Goal: Information Seeking & Learning: Learn about a topic

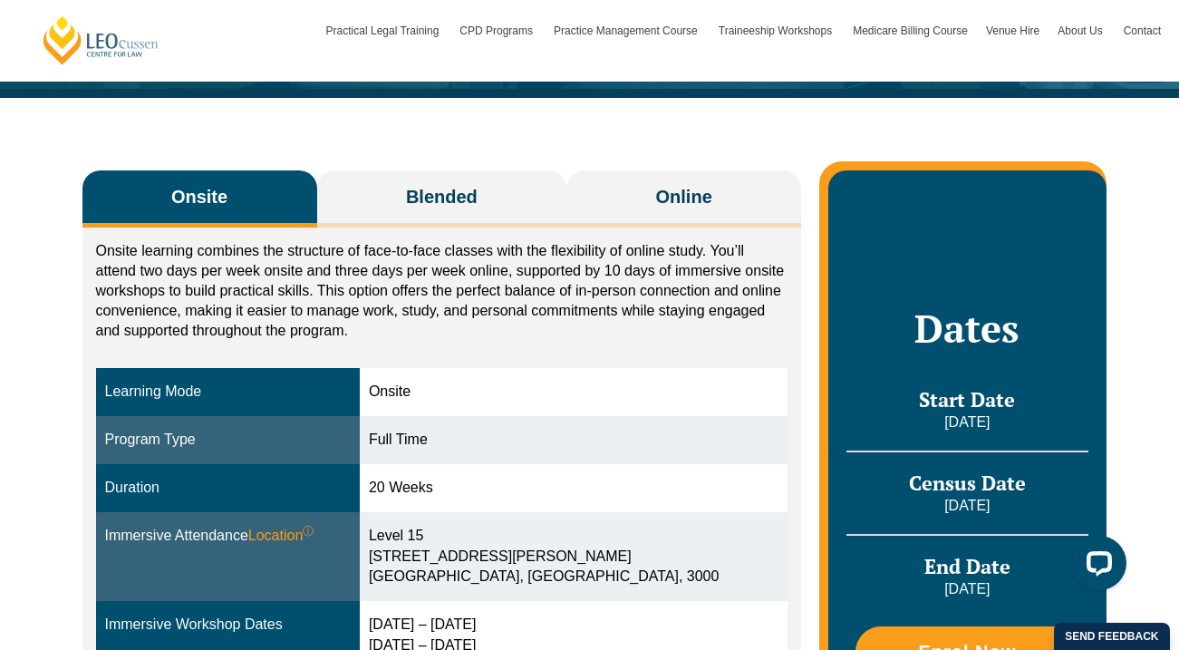
scroll to position [222, 0]
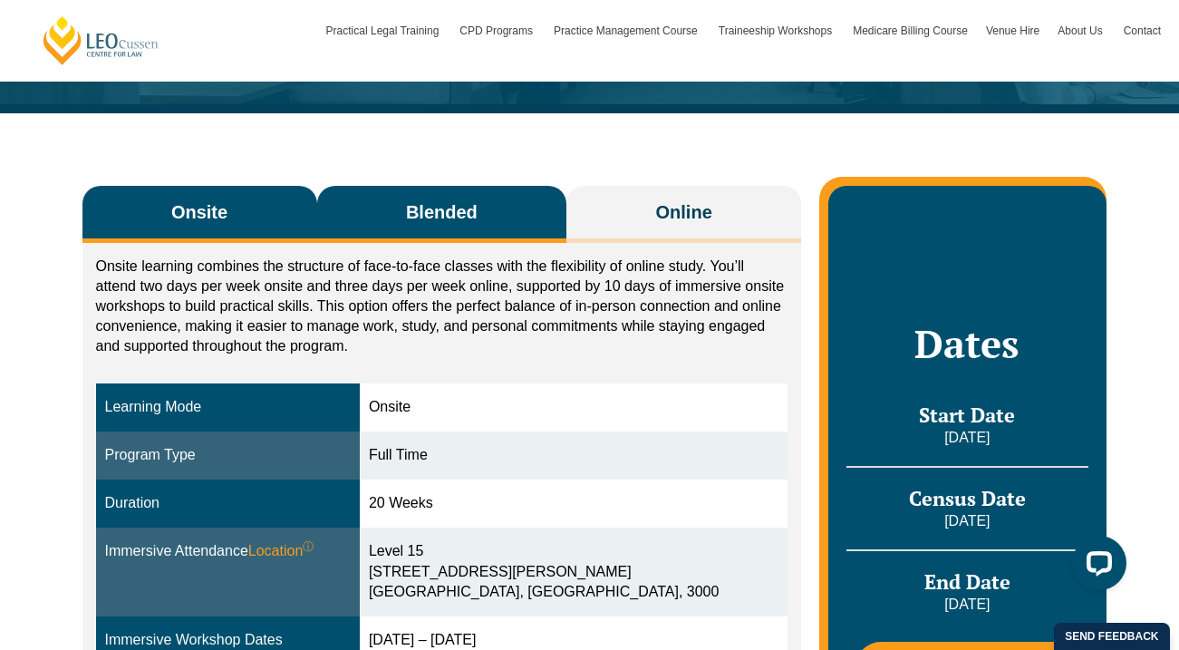
click at [437, 199] on span "Blended" at bounding box center [442, 211] width 72 height 25
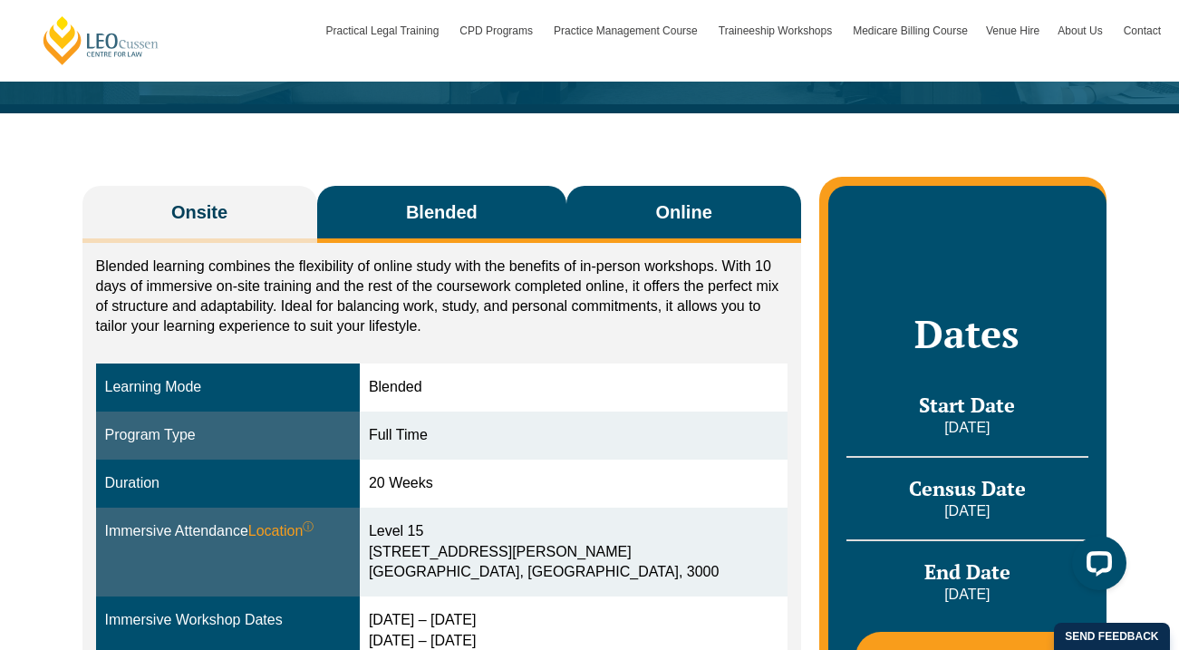
click at [630, 230] on button "Online" at bounding box center [683, 214] width 235 height 57
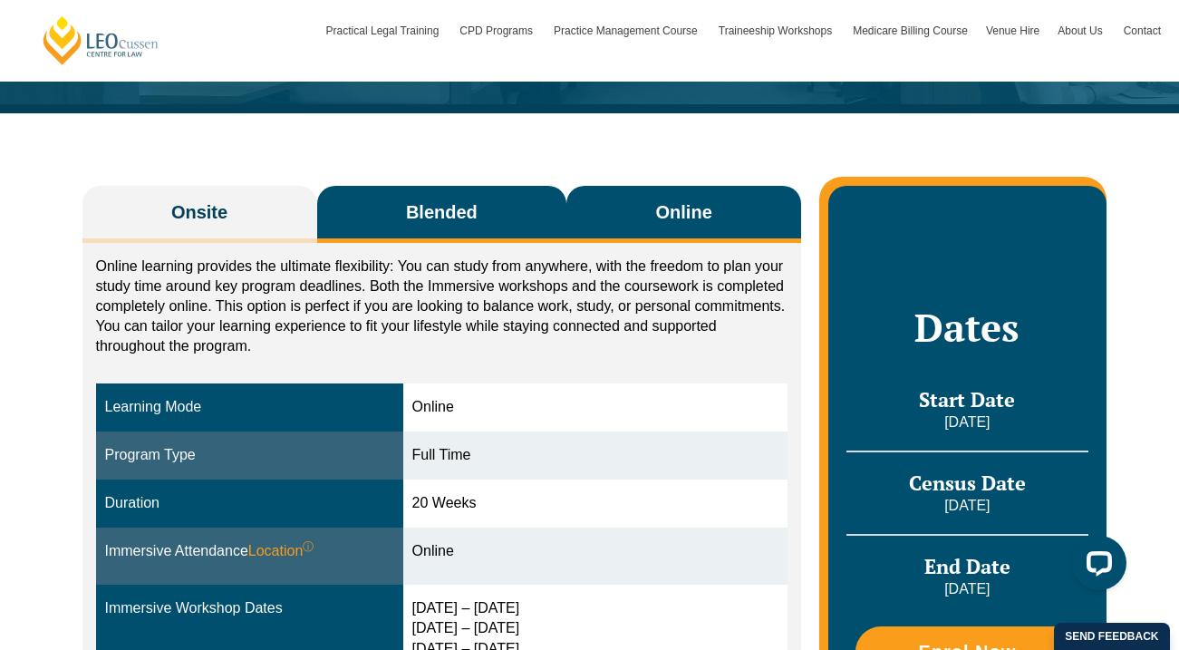
click at [525, 221] on button "Blended" at bounding box center [442, 214] width 250 height 57
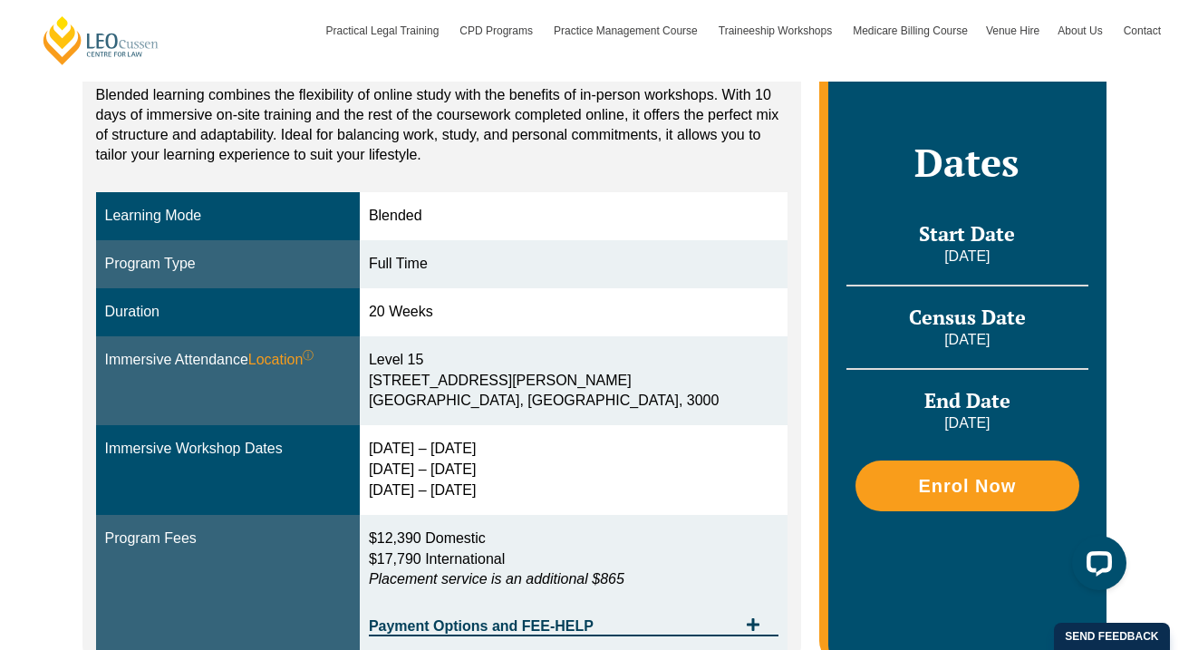
scroll to position [447, 0]
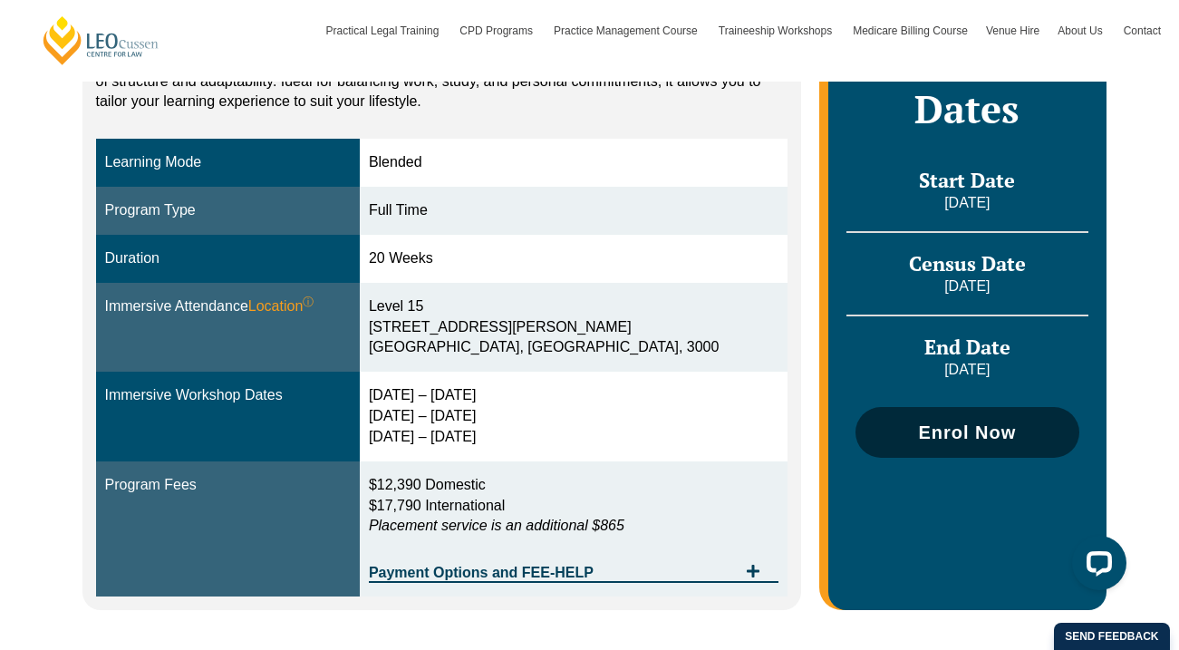
click at [965, 437] on span "Enrol Now" at bounding box center [967, 432] width 98 height 18
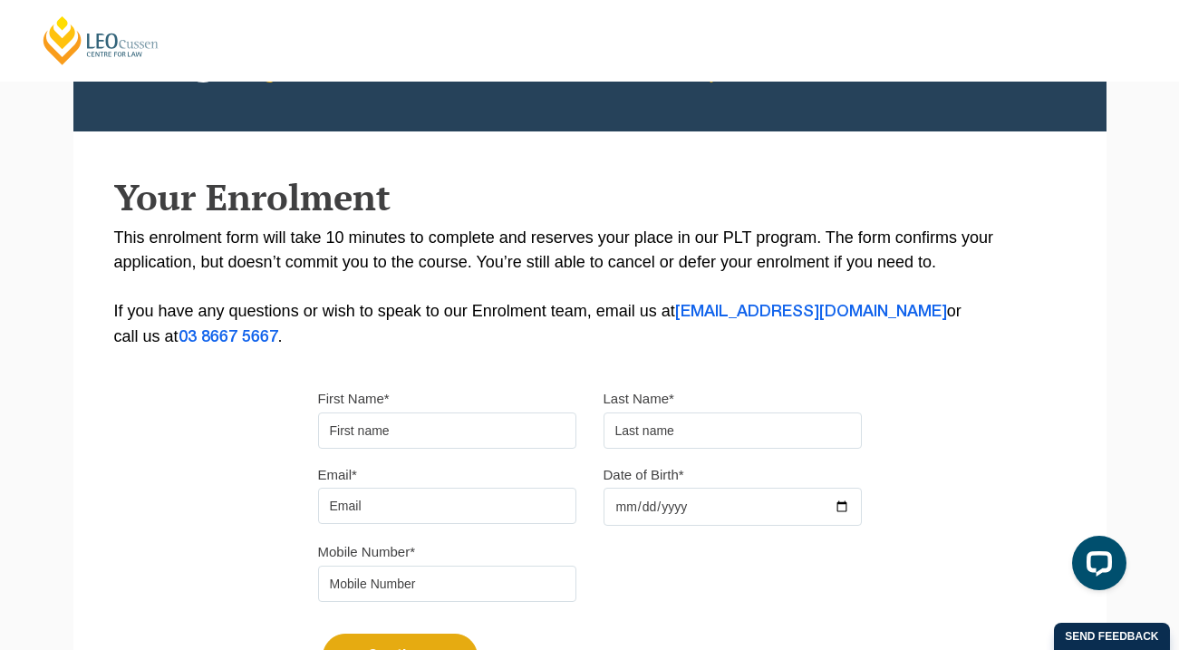
click at [467, 423] on input "First Name*" at bounding box center [447, 430] width 258 height 36
click at [537, 346] on p "This enrolment form will take 10 minutes to complete and reserves your place in…" at bounding box center [589, 288] width 951 height 124
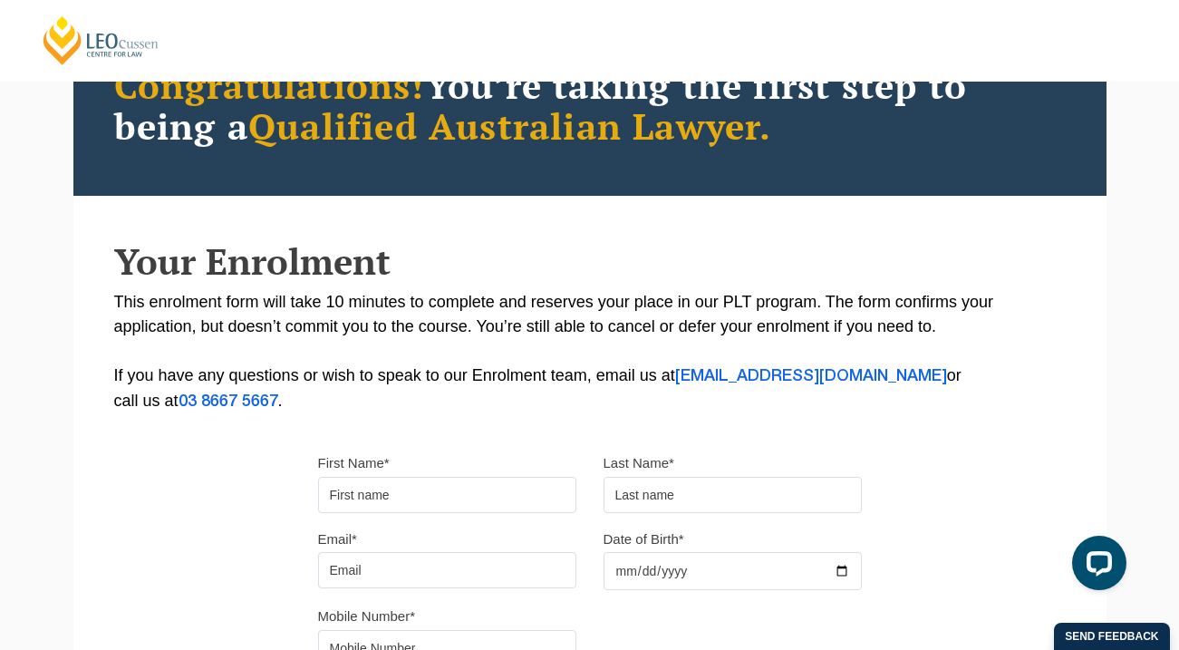
scroll to position [593, 0]
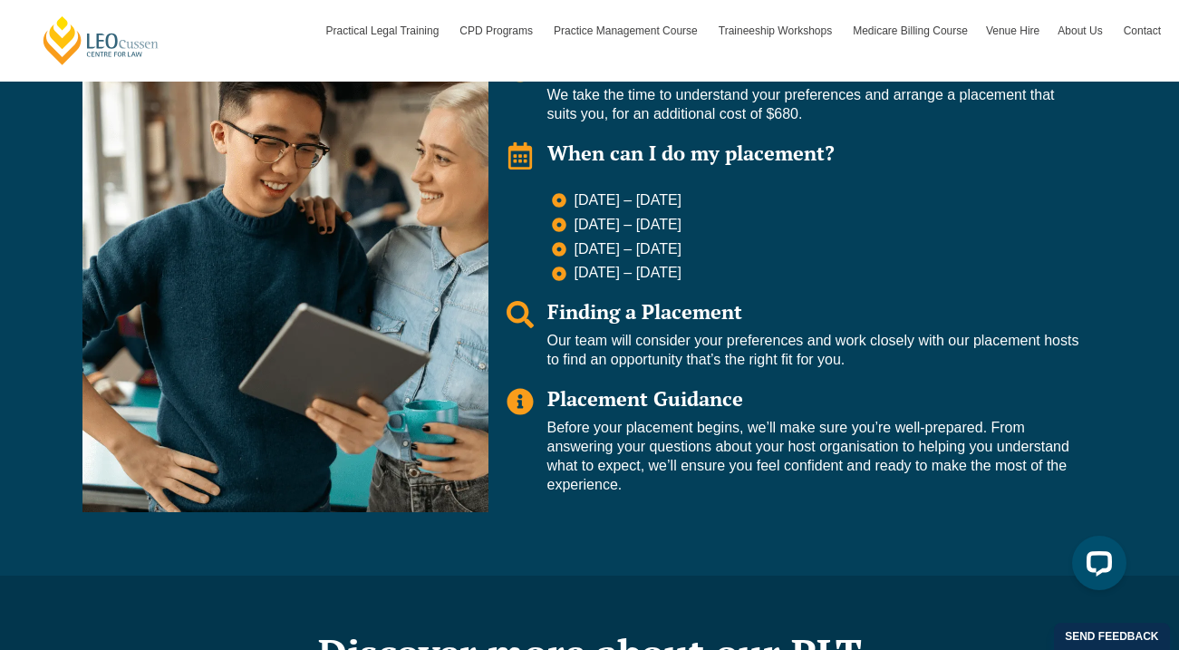
scroll to position [1451, 0]
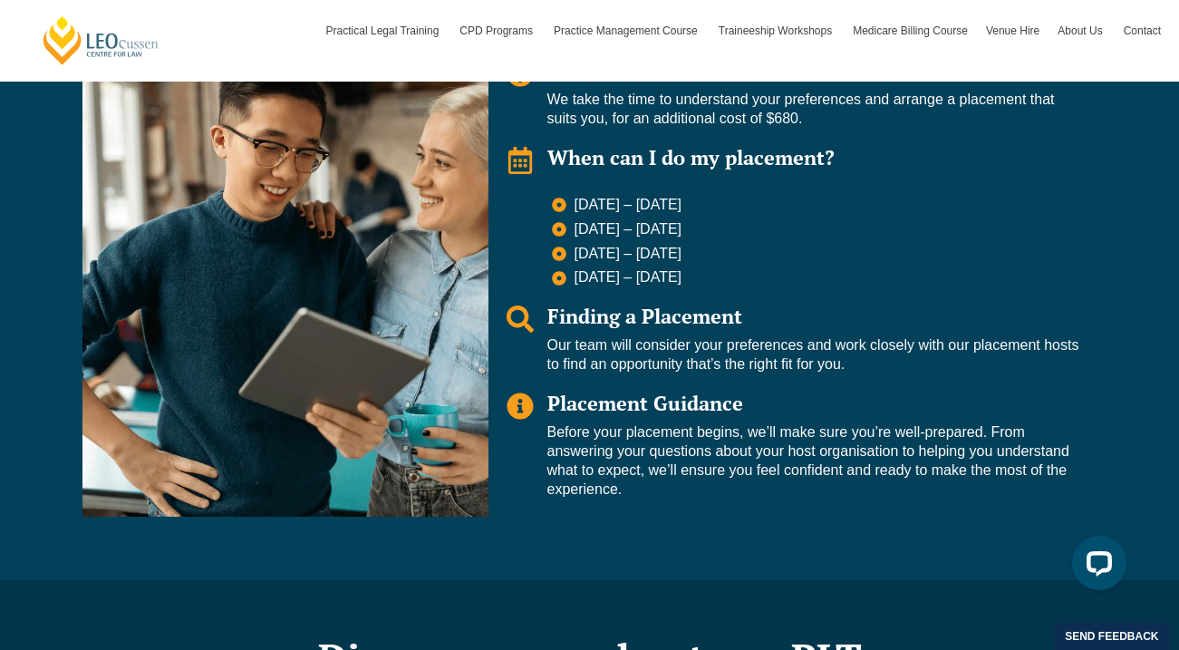
drag, startPoint x: 621, startPoint y: 289, endPoint x: 663, endPoint y: 389, distance: 108.4
click at [663, 389] on div "[PERSON_NAME] Organised Placement How does it work? We take the time to underst…" at bounding box center [792, 254] width 609 height 525
click at [663, 390] on span "Placement Guidance" at bounding box center [645, 403] width 196 height 26
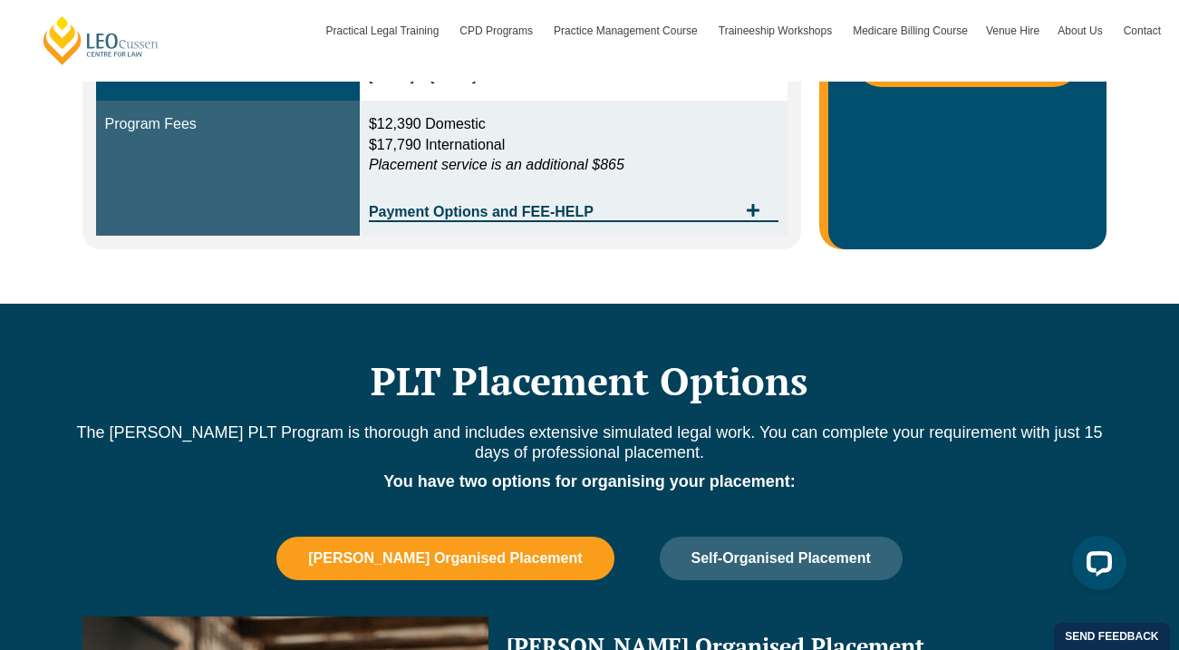
scroll to position [962, 0]
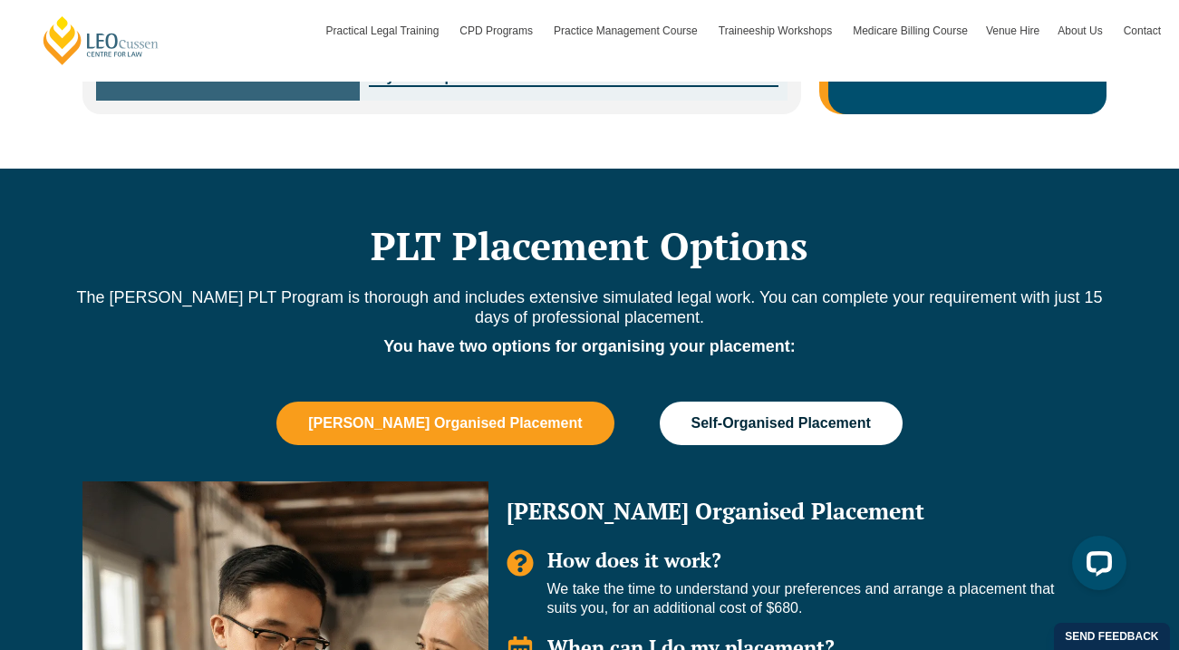
click at [677, 440] on button "Self-Organised Placement" at bounding box center [781, 422] width 243 height 43
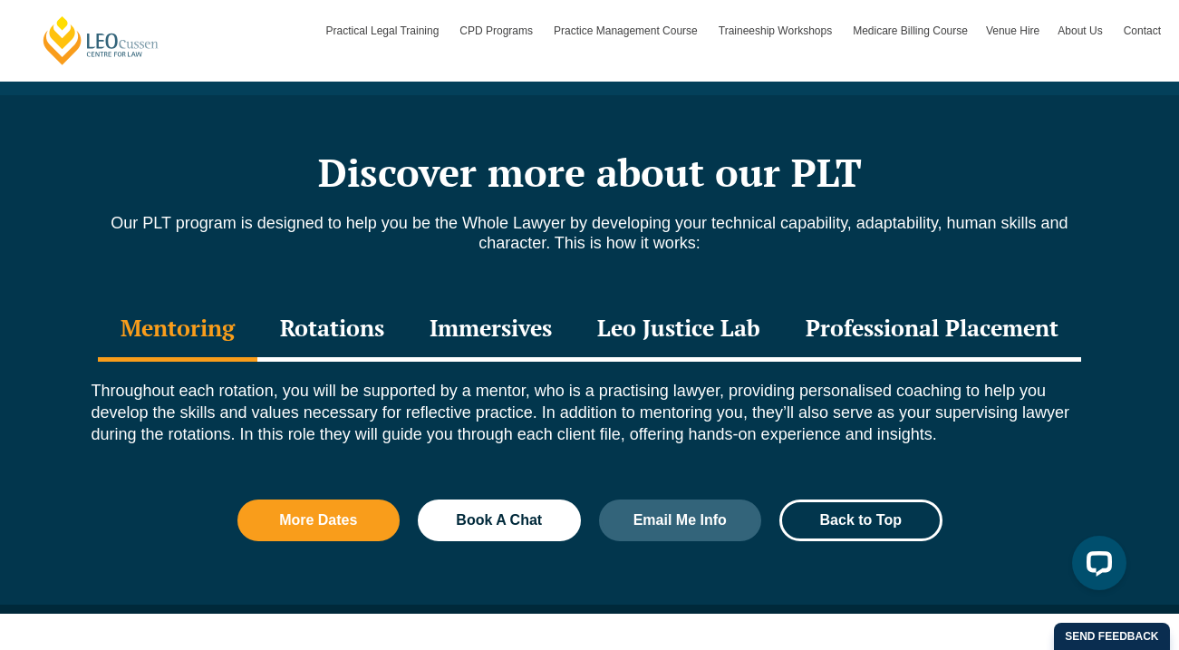
scroll to position [1898, 0]
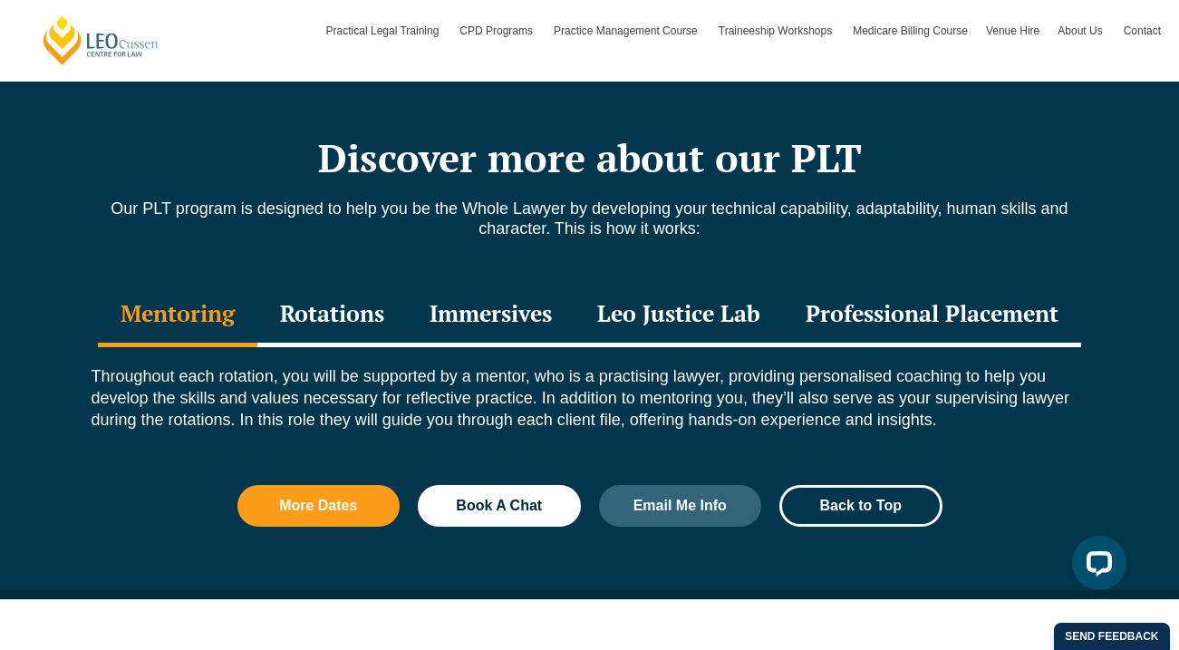
click at [309, 319] on div "Rotations" at bounding box center [331, 315] width 149 height 63
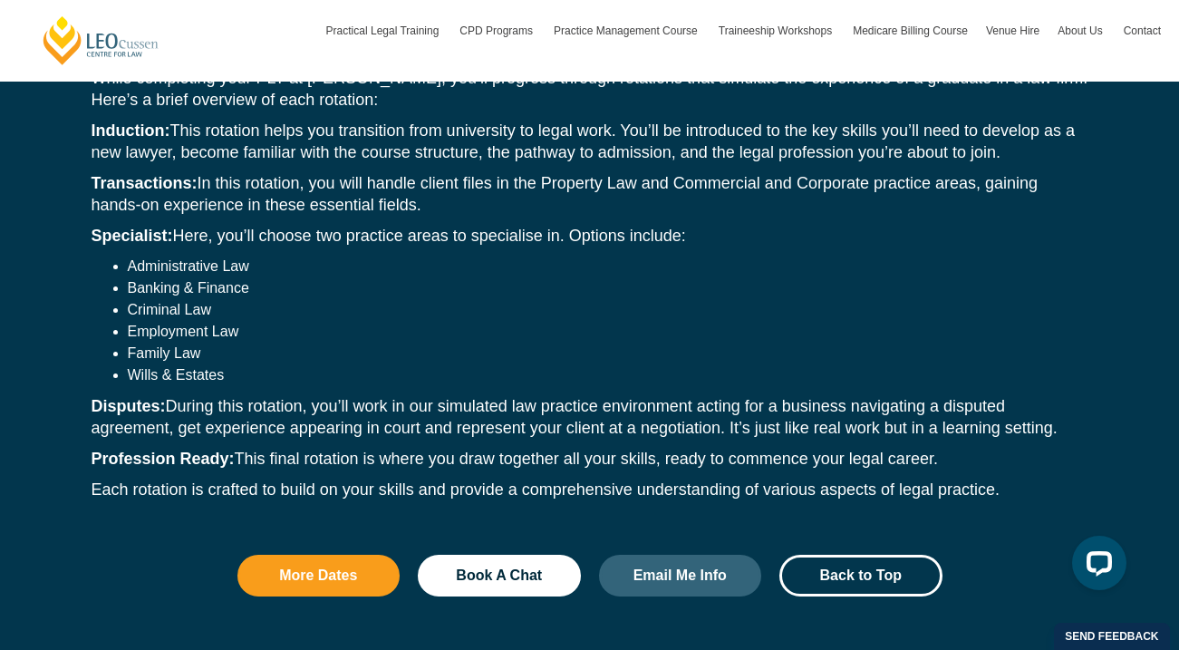
scroll to position [2043, 0]
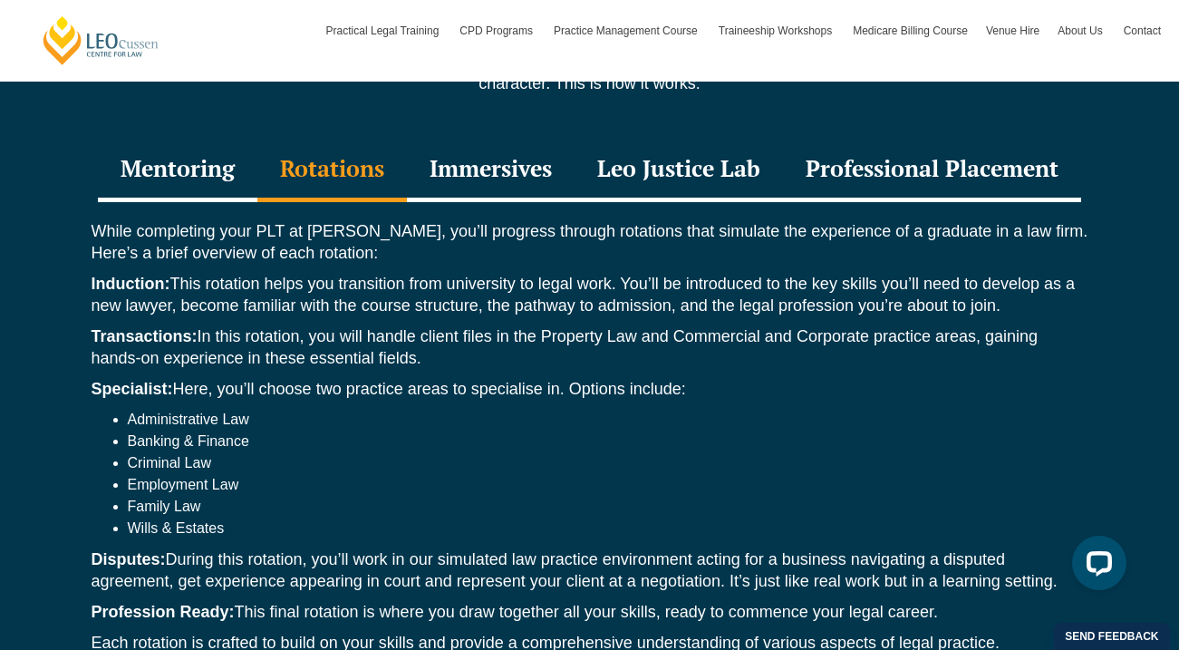
click at [487, 177] on div "Immersives" at bounding box center [491, 170] width 168 height 63
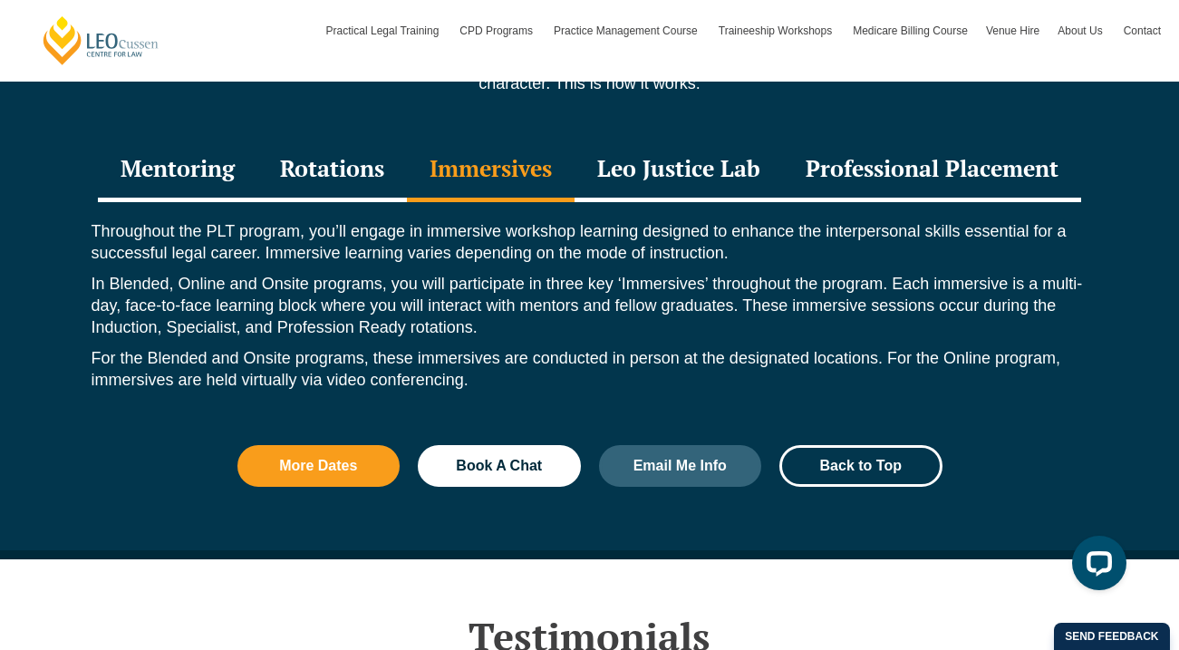
click at [715, 160] on div "Leo Justice Lab" at bounding box center [678, 170] width 208 height 63
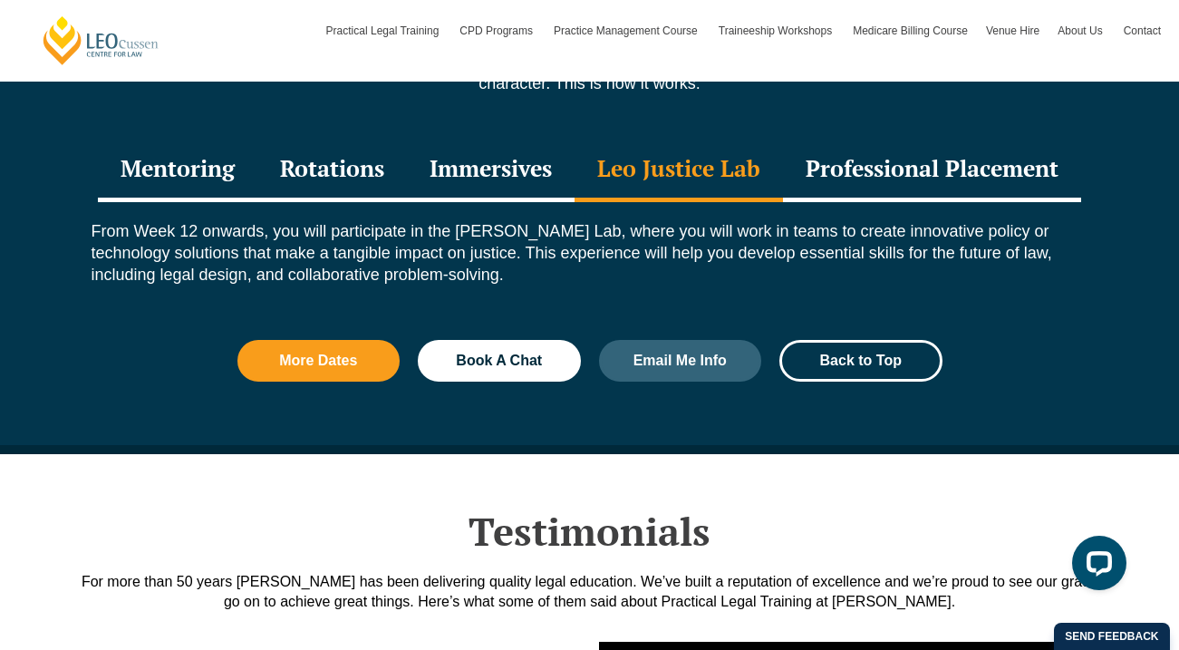
click at [920, 179] on div "Professional Placement" at bounding box center [932, 170] width 298 height 63
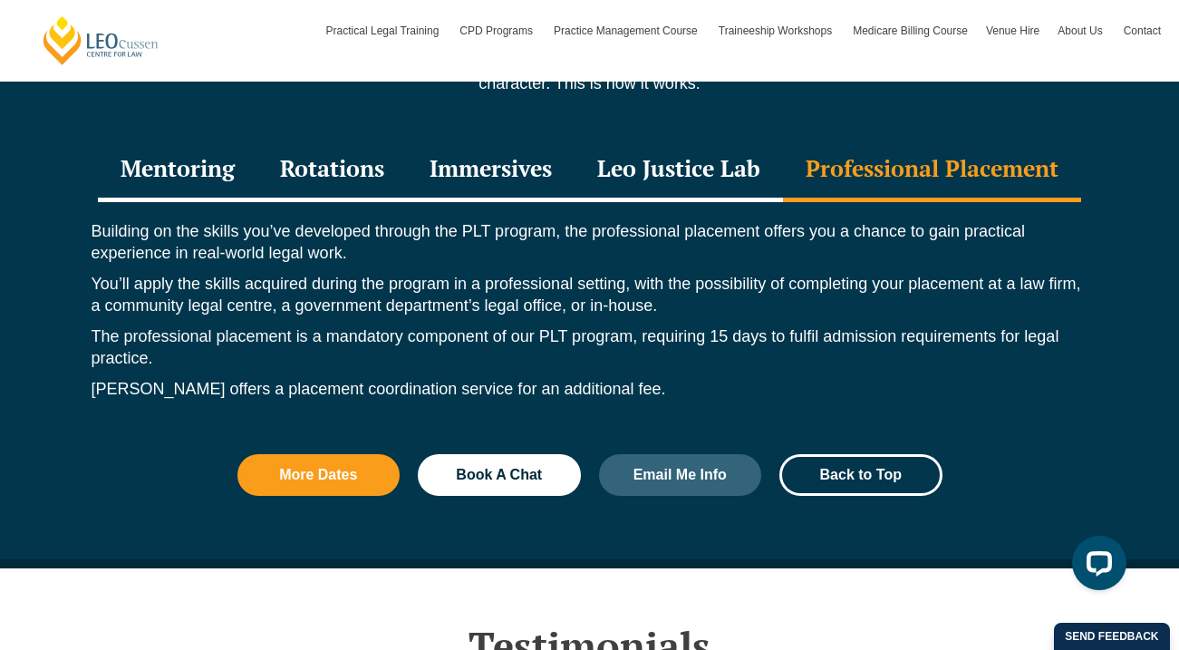
scroll to position [2045, 0]
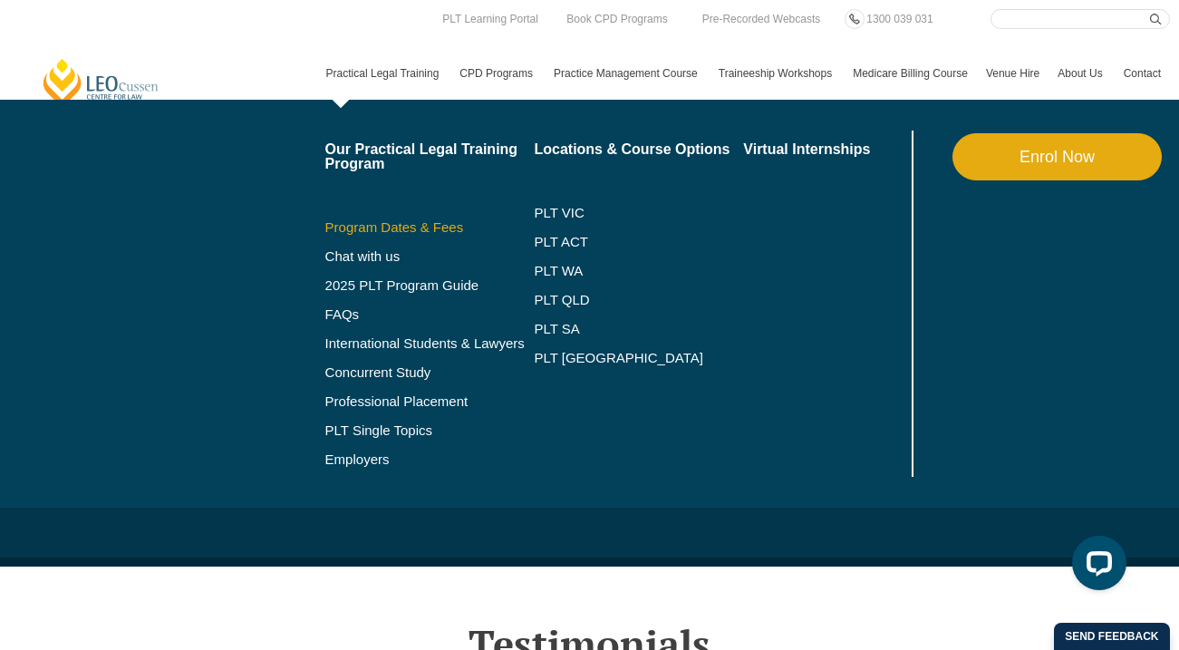
click at [367, 231] on link "Program Dates & Fees" at bounding box center [429, 227] width 209 height 14
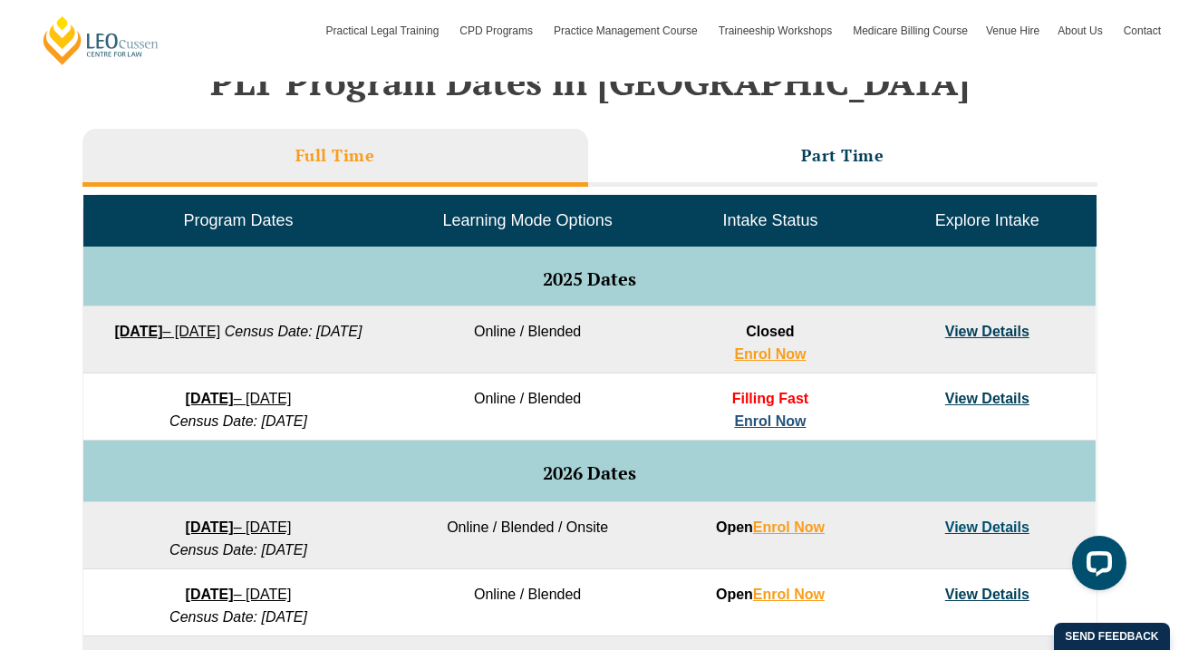
drag, startPoint x: 767, startPoint y: 420, endPoint x: 757, endPoint y: 420, distance: 10.0
click at [234, 399] on strong "8 December 2025" at bounding box center [210, 397] width 48 height 15
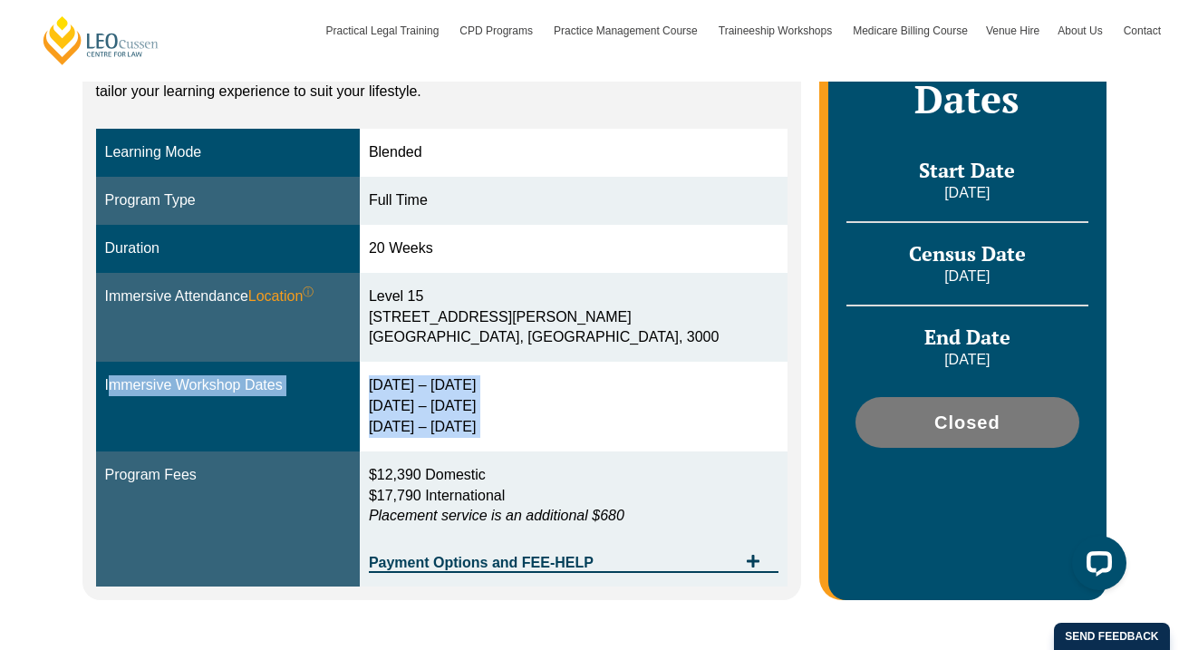
drag, startPoint x: 284, startPoint y: 361, endPoint x: 315, endPoint y: 450, distance: 94.0
click at [315, 450] on tbody "Learning Mode Blended Program Type Full Time Duration 20 Weeks Immersive Attend…" at bounding box center [442, 358] width 692 height 458
click at [315, 451] on td "Program Fees" at bounding box center [228, 519] width 264 height 136
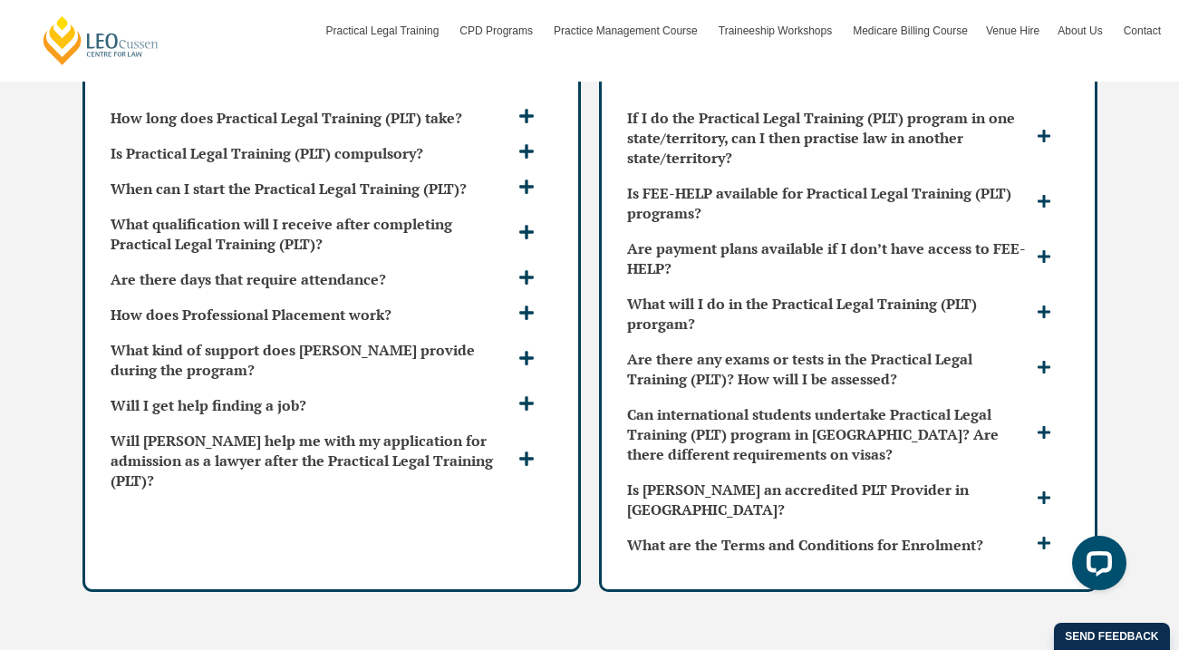
scroll to position [4806, 0]
